Goal: Task Accomplishment & Management: Manage account settings

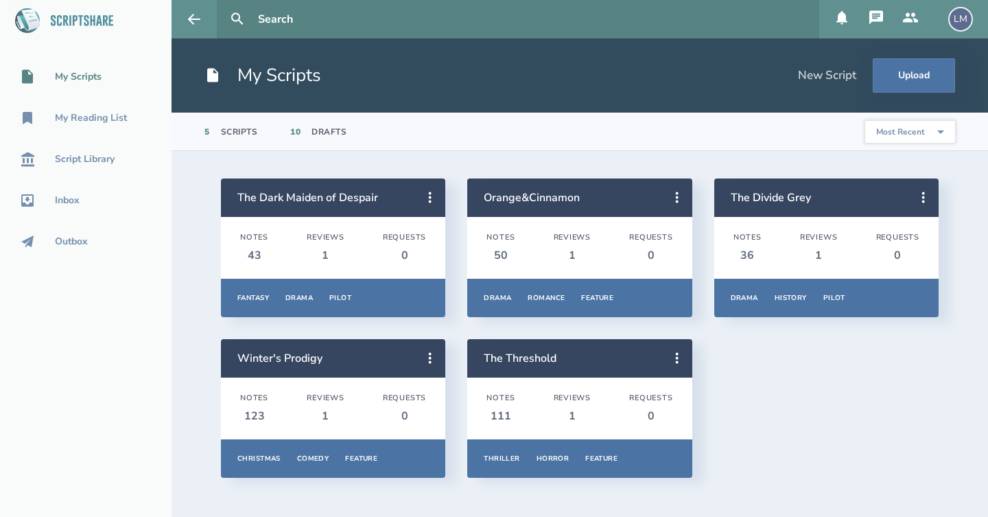
click at [771, 418] on div "The Dark Maiden of Despair Notes 43 Reviews 1 Requests 0 Fantasy Drama Pilot Ov…" at bounding box center [580, 327] width 718 height 299
click at [915, 21] on icon at bounding box center [910, 17] width 15 height 10
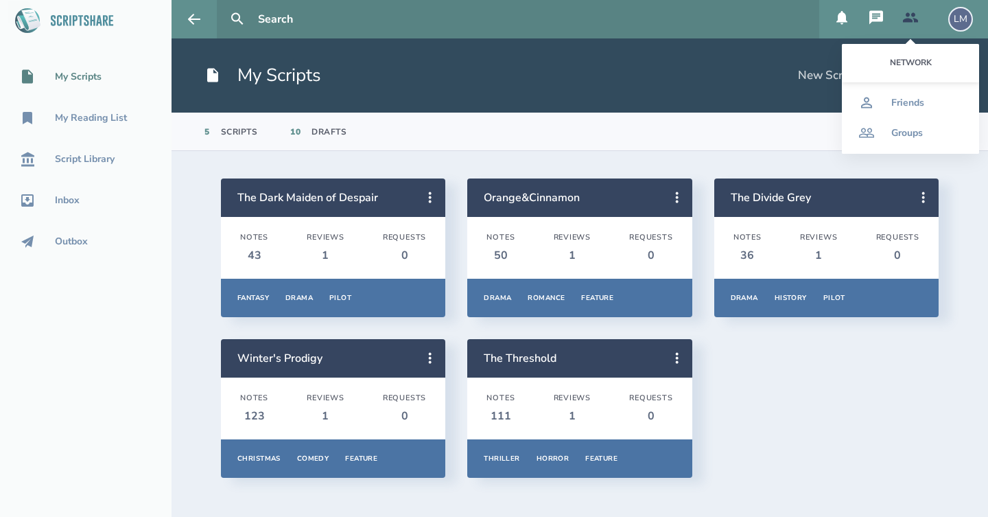
click at [969, 21] on div "LM" at bounding box center [960, 19] width 25 height 25
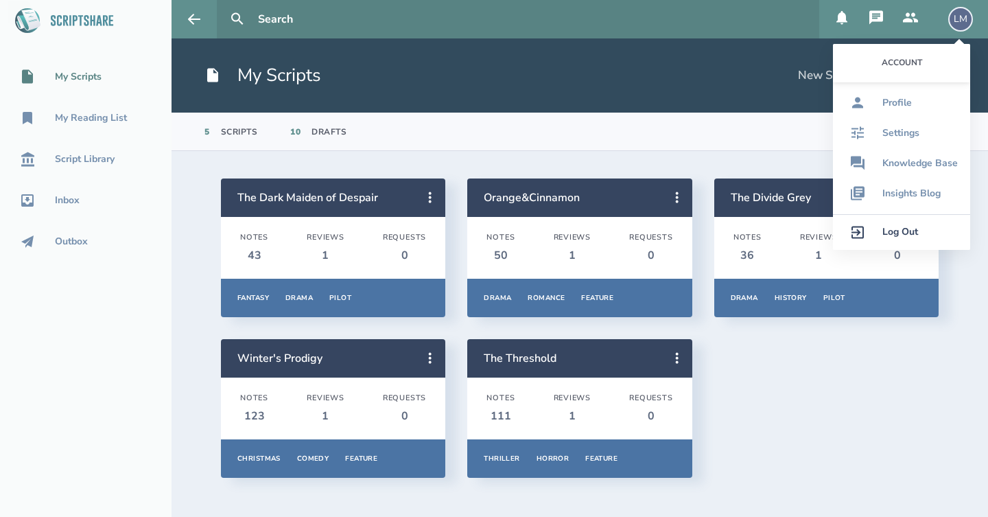
click at [915, 232] on div "Log Out" at bounding box center [901, 231] width 36 height 11
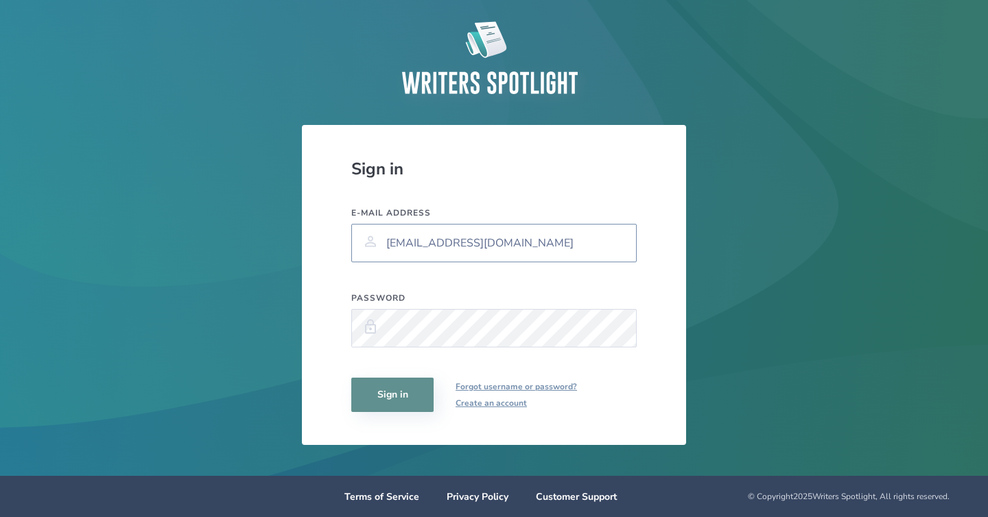
type input "[EMAIL_ADDRESS][DOMAIN_NAME]"
click at [401, 395] on button "Sign in" at bounding box center [392, 394] width 82 height 34
